Goal: Find specific page/section: Find specific page/section

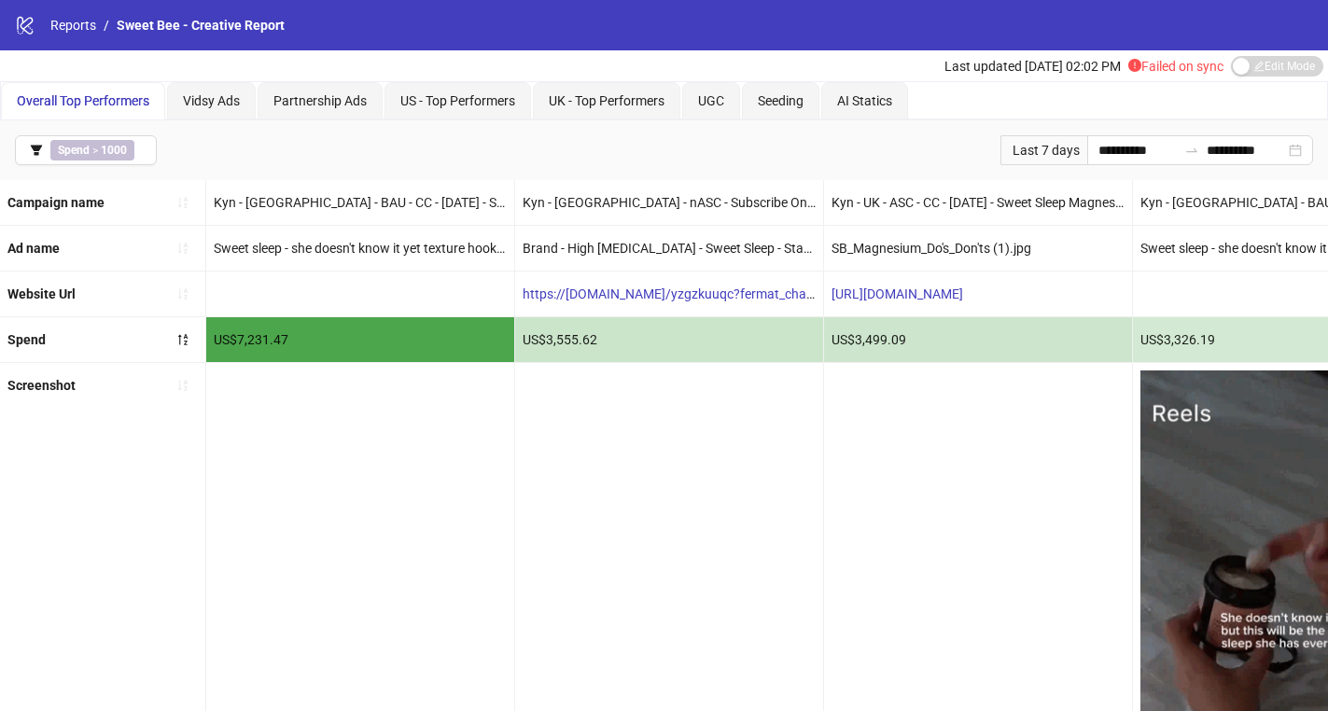
scroll to position [0, 1194]
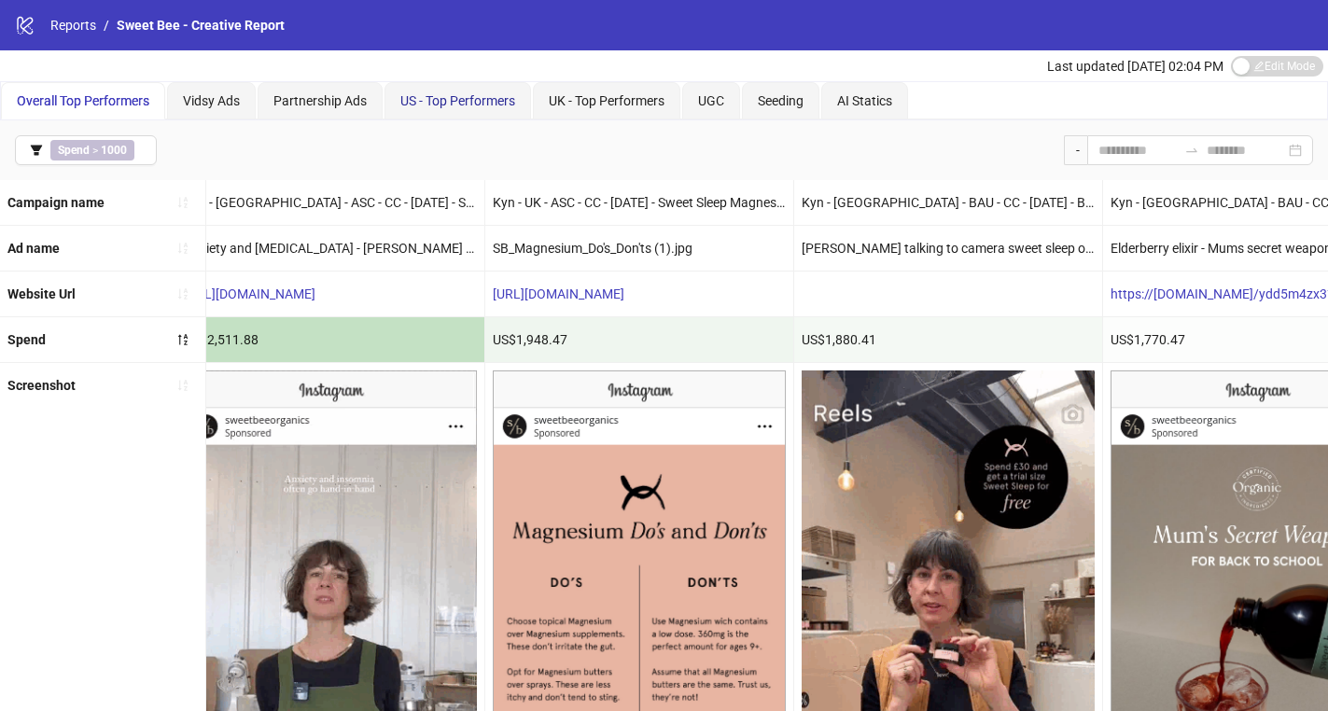
click at [451, 100] on span "US - Top Performers" at bounding box center [457, 100] width 115 height 15
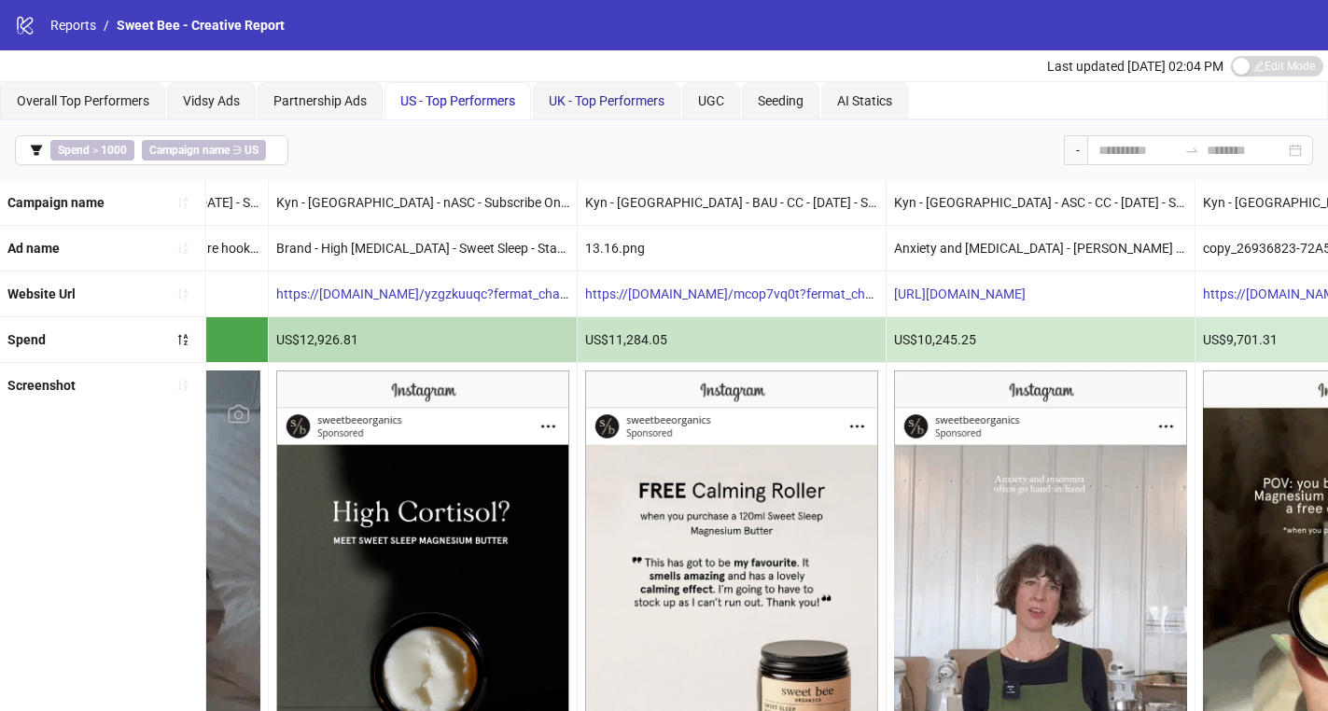
click at [588, 109] on div "UK - Top Performers" at bounding box center [607, 101] width 116 height 21
